Goal: Check status

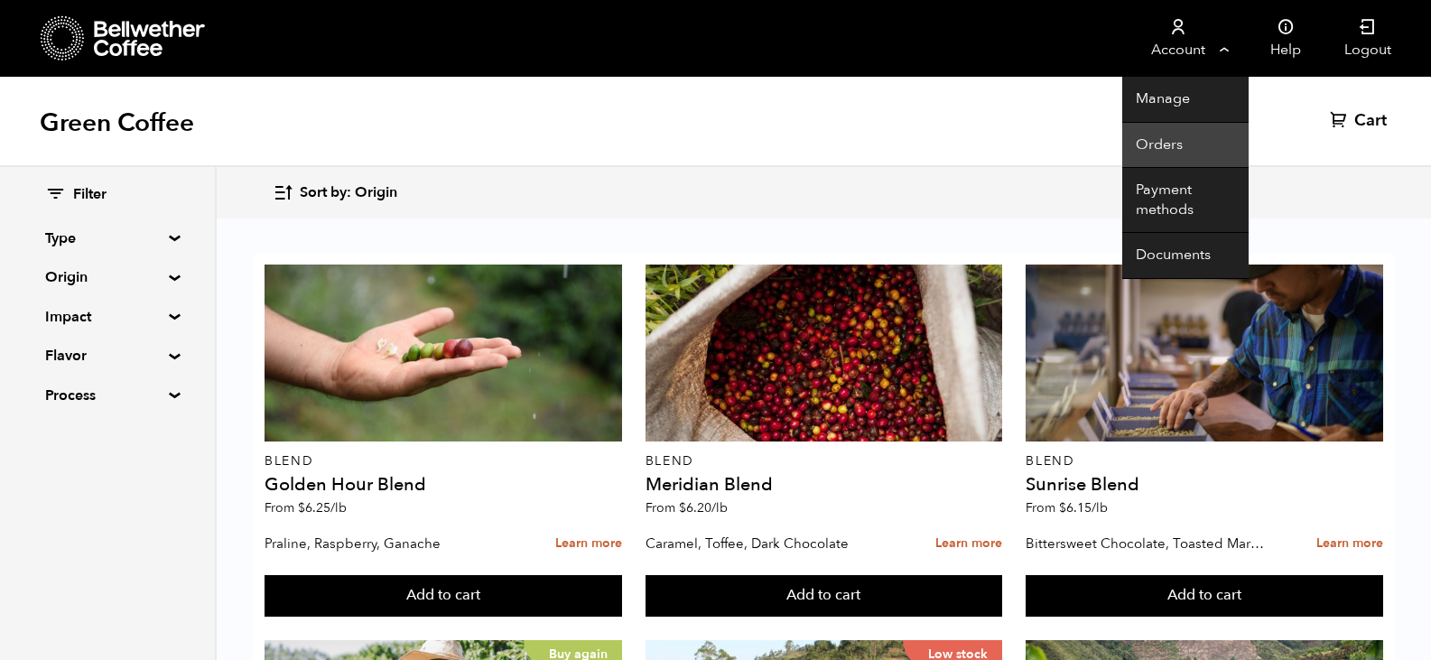
click at [1174, 138] on link "Orders" at bounding box center [1185, 146] width 126 height 46
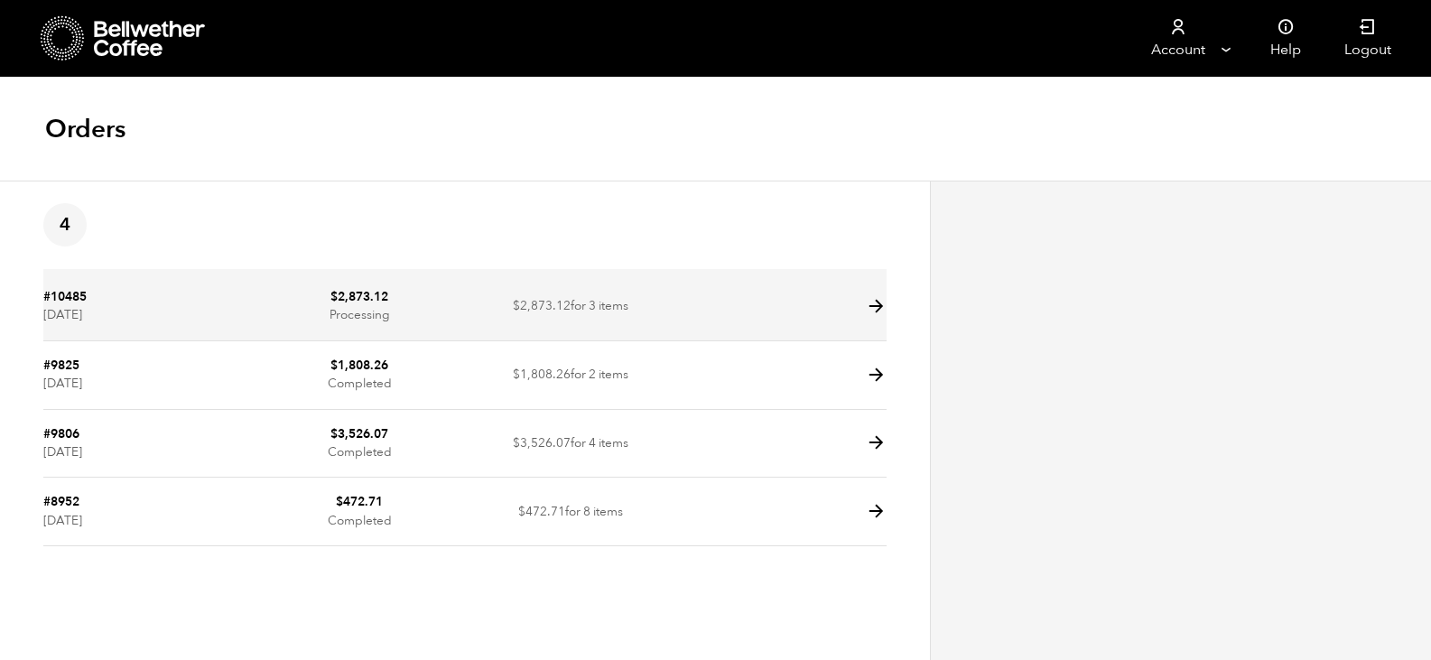
click at [878, 308] on icon at bounding box center [876, 306] width 21 height 21
